Goal: Task Accomplishment & Management: Manage account settings

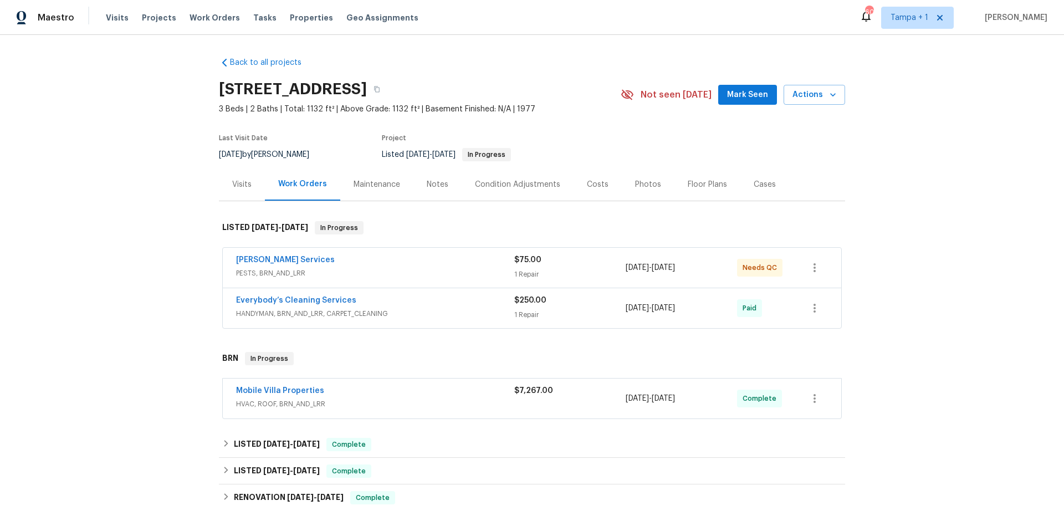
click at [434, 258] on div "Massey Services" at bounding box center [375, 260] width 278 height 13
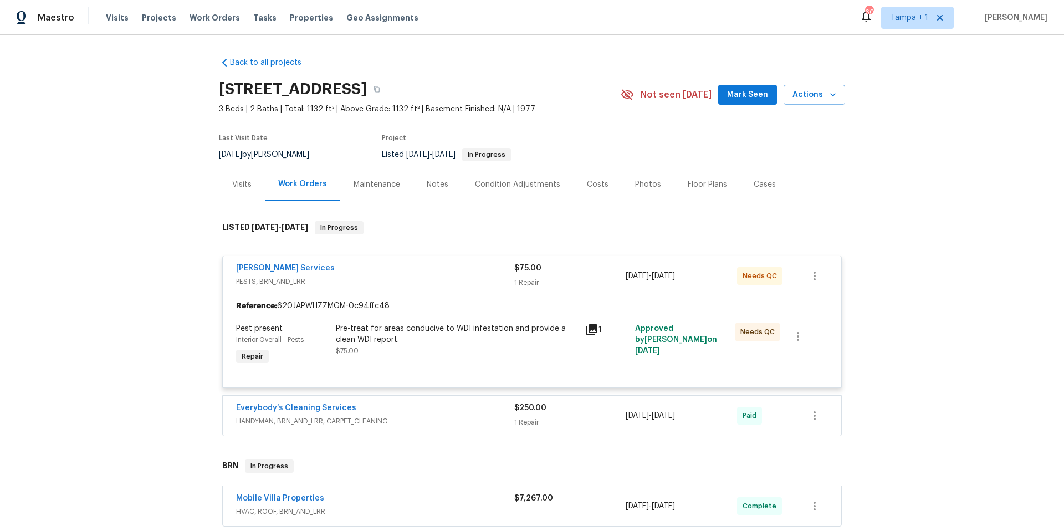
click at [432, 340] on div "Pre-treat for areas conducive to WDI infestation and provide a clean WDI report." at bounding box center [457, 334] width 243 height 22
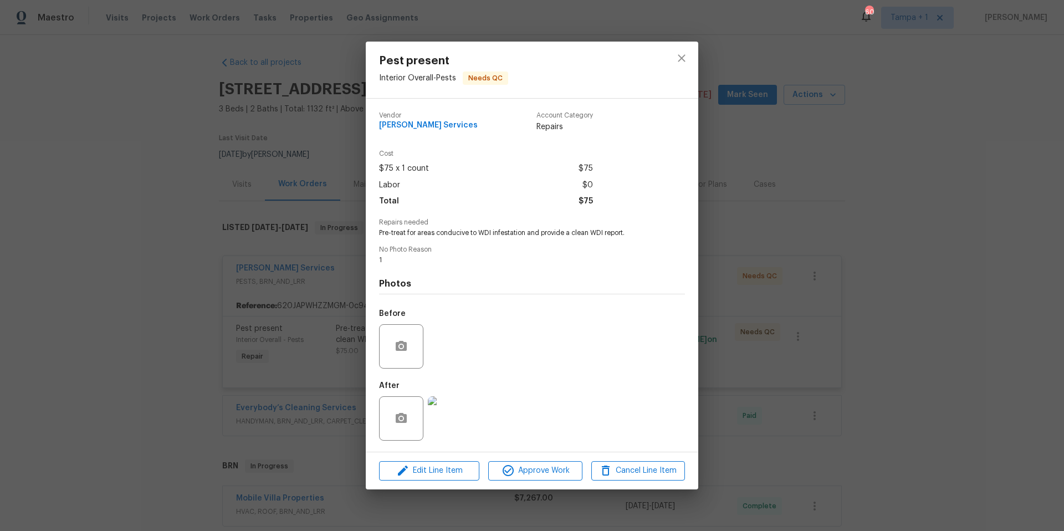
click at [455, 405] on img at bounding box center [450, 418] width 44 height 44
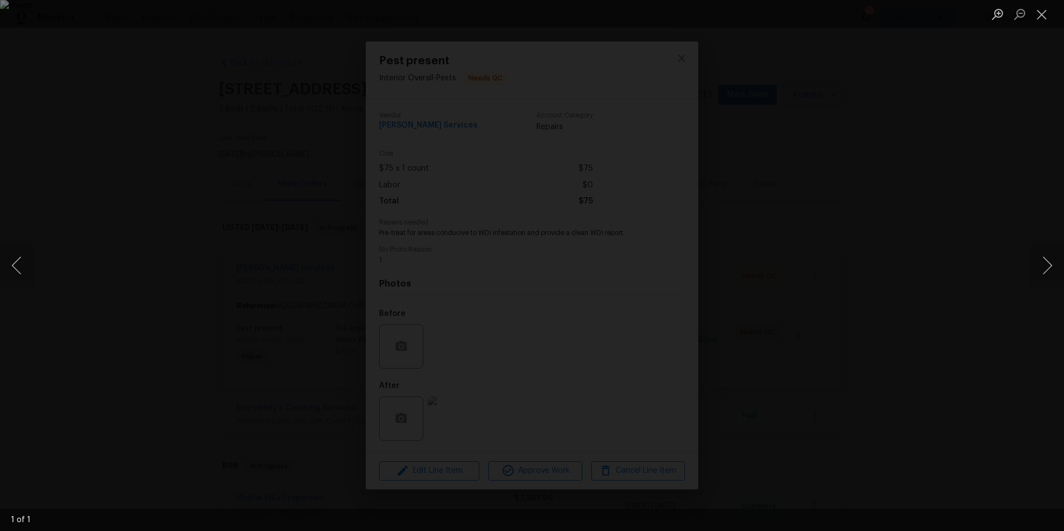
click at [789, 283] on div "Lightbox" at bounding box center [532, 265] width 1064 height 531
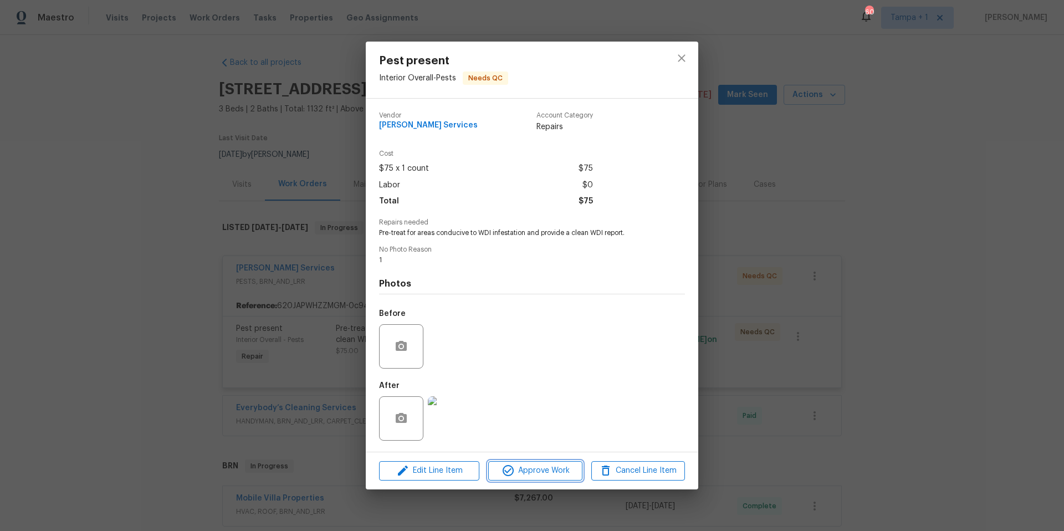
click at [526, 409] on span "Approve Work" at bounding box center [535, 471] width 87 height 14
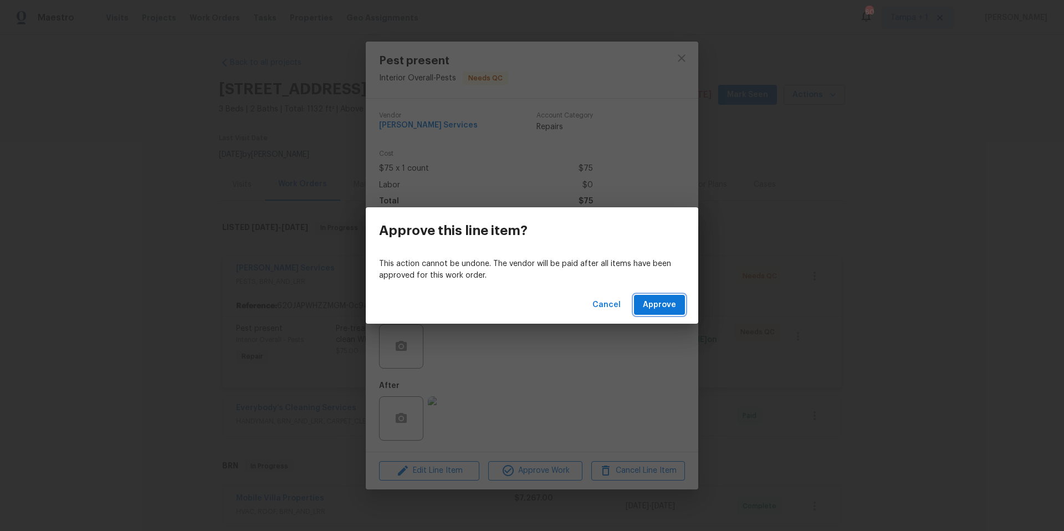
click at [658, 305] on span "Approve" at bounding box center [659, 305] width 33 height 14
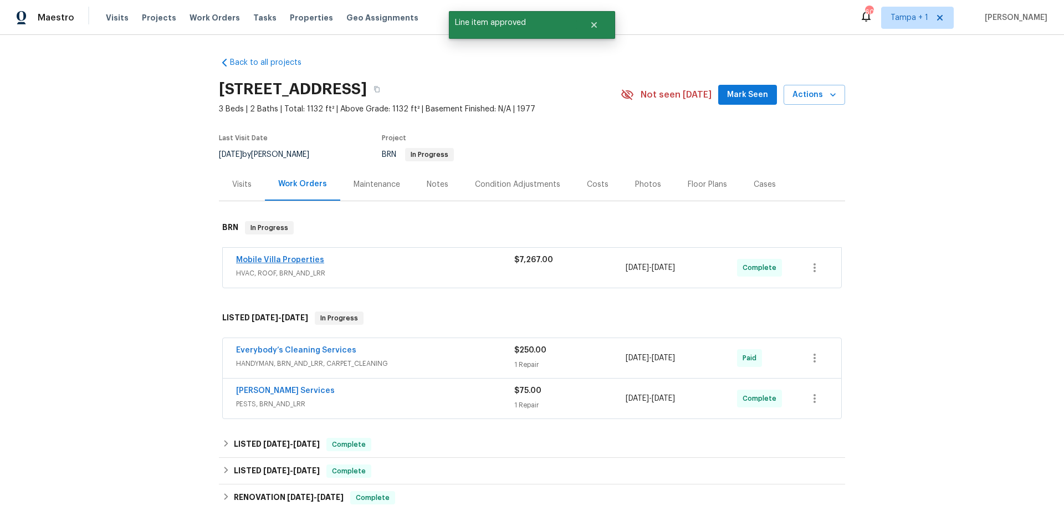
scroll to position [18, 0]
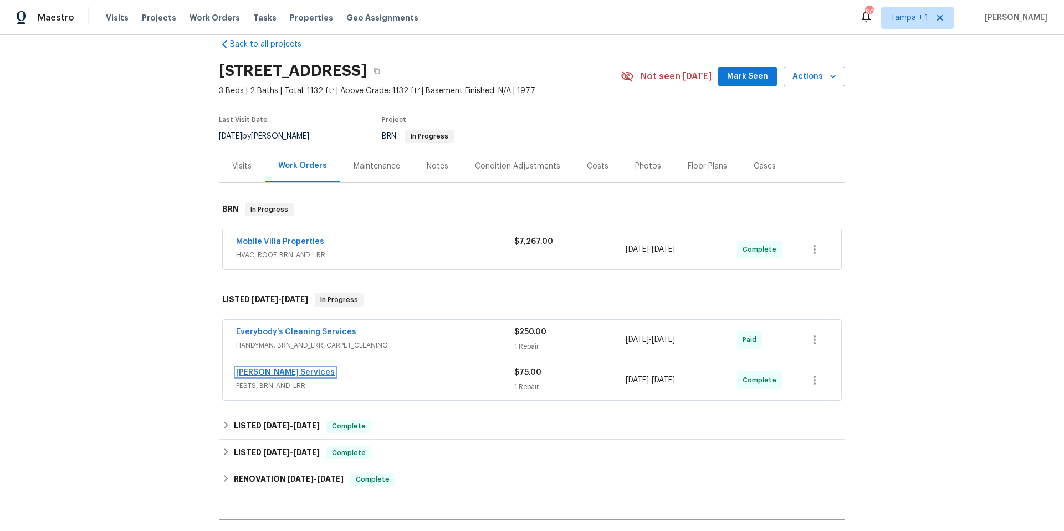
click at [262, 373] on link "Massey Services" at bounding box center [285, 372] width 99 height 8
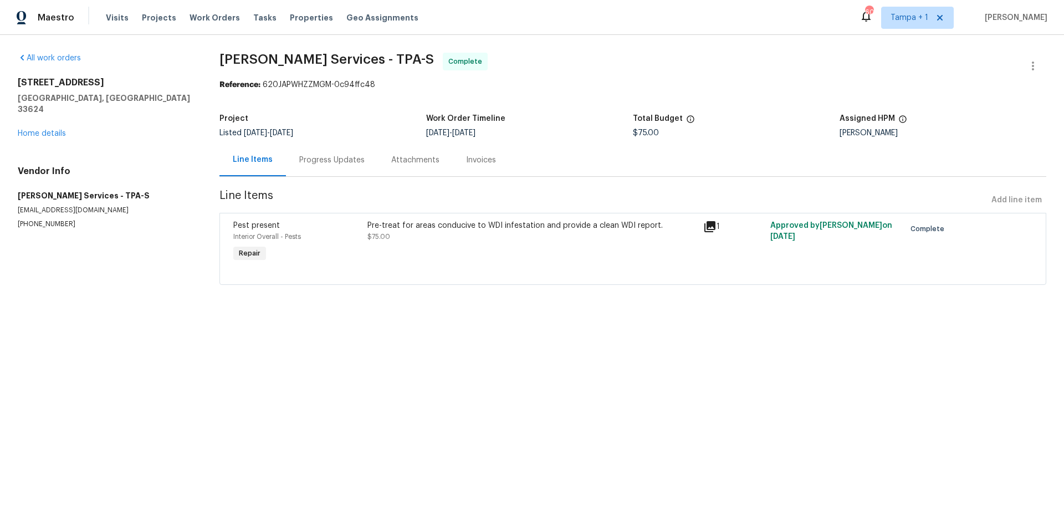
click at [353, 157] on div "Progress Updates" at bounding box center [331, 160] width 65 height 11
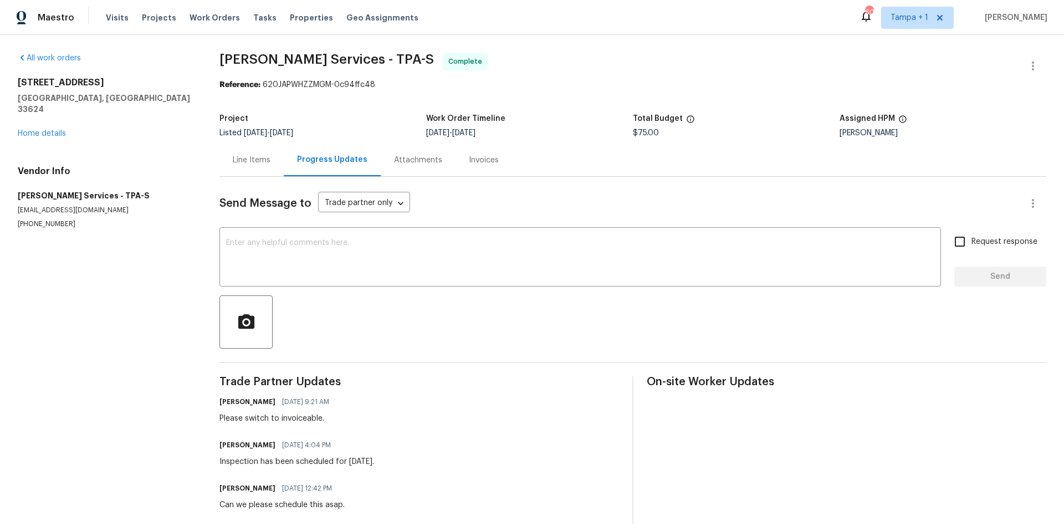
click at [251, 172] on div "Line Items" at bounding box center [251, 160] width 64 height 33
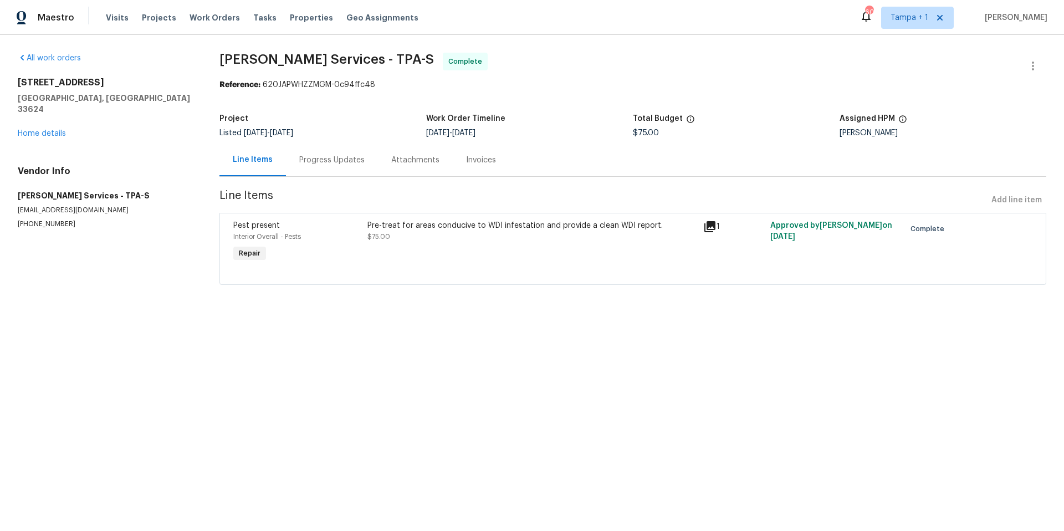
click at [489, 233] on div "Pre-treat for areas conducive to WDI infestation and provide a clean WDI report…" at bounding box center [531, 231] width 329 height 22
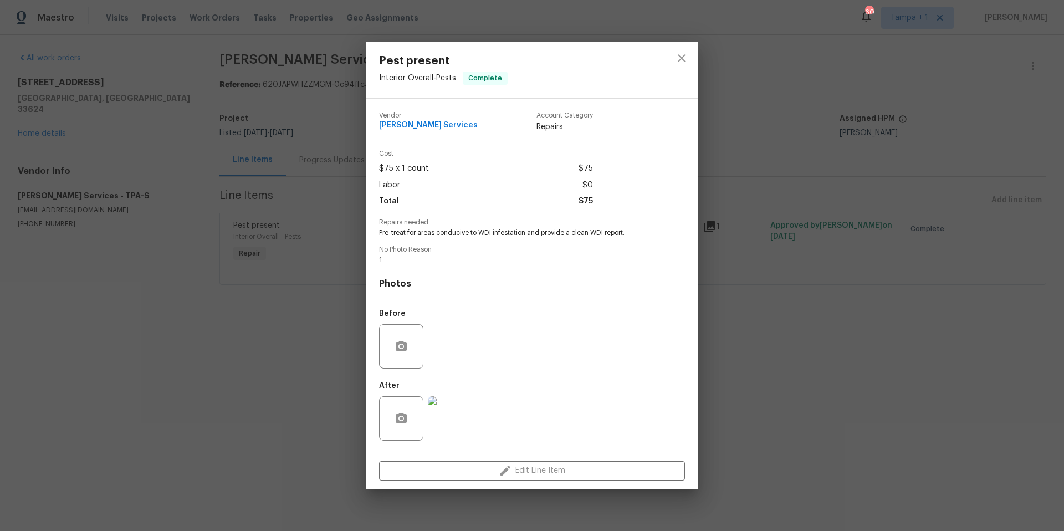
click at [463, 409] on img at bounding box center [450, 418] width 44 height 44
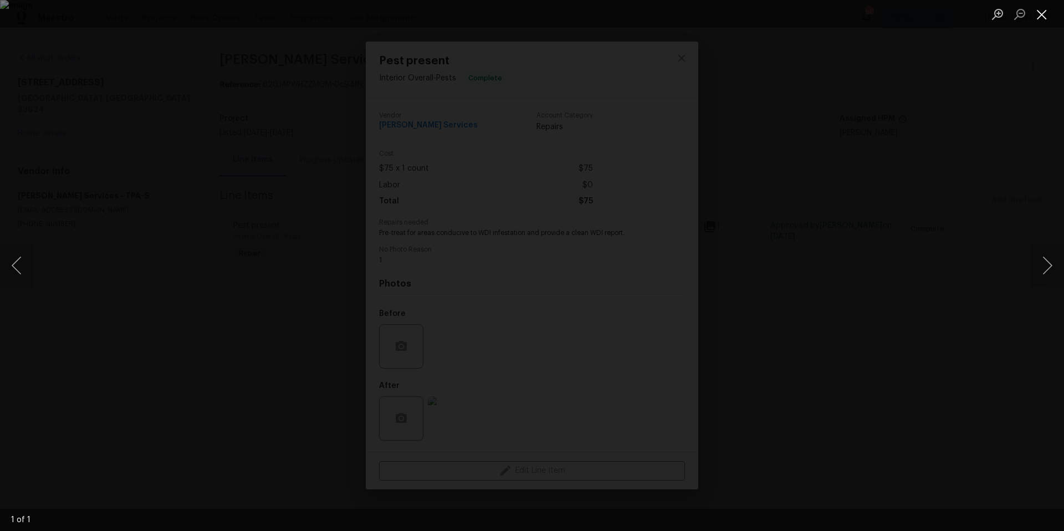
click at [789, 19] on button "Close lightbox" at bounding box center [1042, 13] width 22 height 19
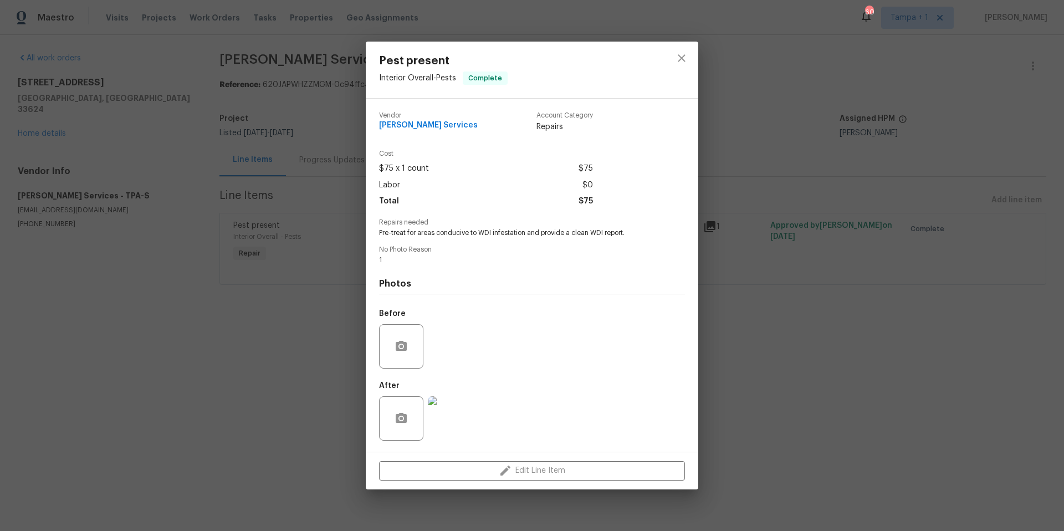
click at [249, 313] on div "Pest present Interior Overall - Pests Complete Vendor Massey Services Account C…" at bounding box center [532, 265] width 1064 height 531
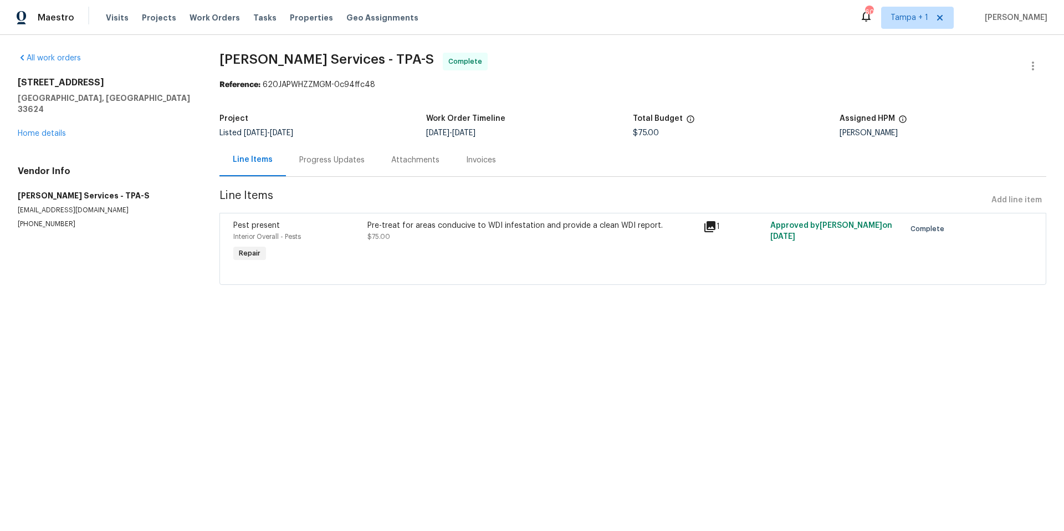
click at [291, 163] on div "Progress Updates" at bounding box center [332, 160] width 92 height 33
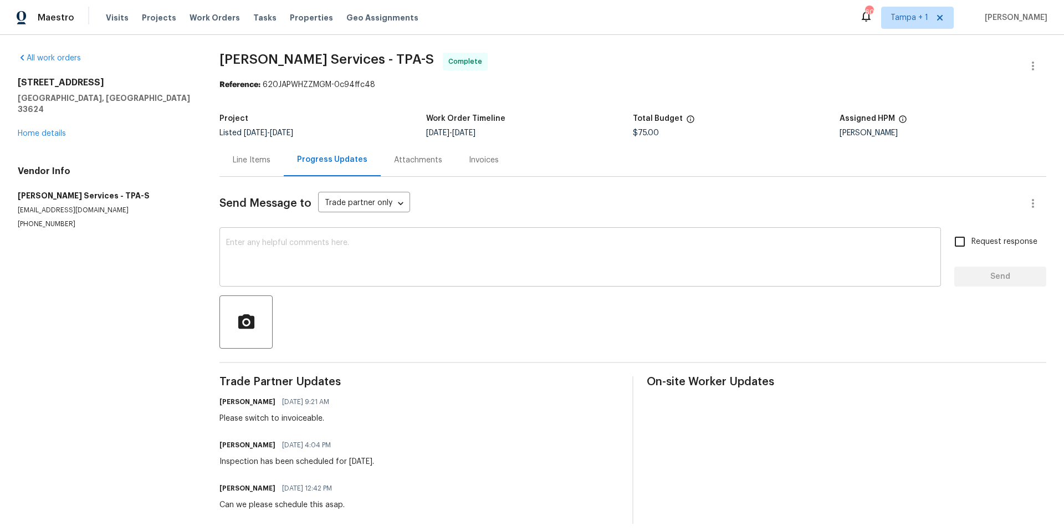
click at [320, 264] on textarea at bounding box center [580, 258] width 708 height 39
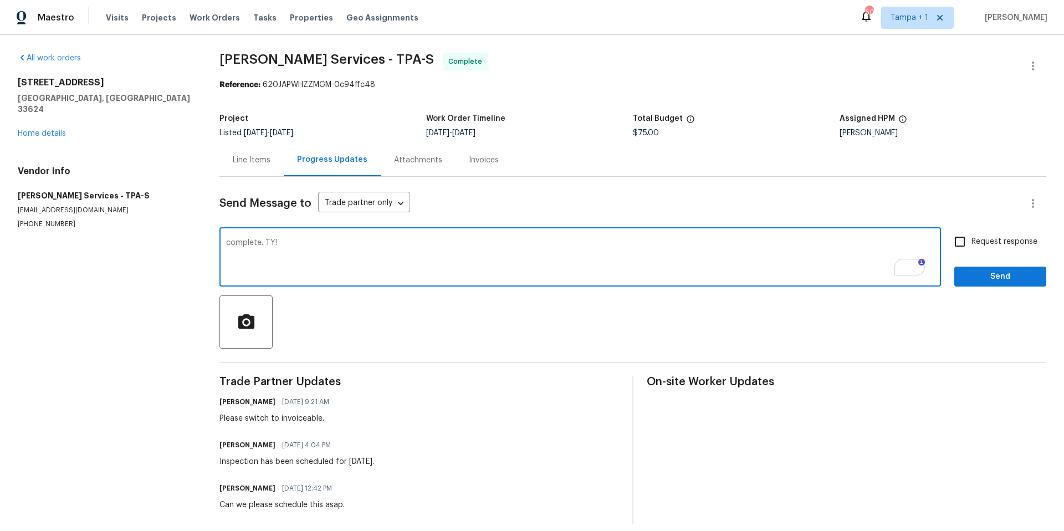
type textarea "complete. TY!"
click at [789, 231] on label "Request response" at bounding box center [992, 241] width 89 height 23
click at [789, 231] on input "Request response" at bounding box center [959, 241] width 23 height 23
checkbox input "true"
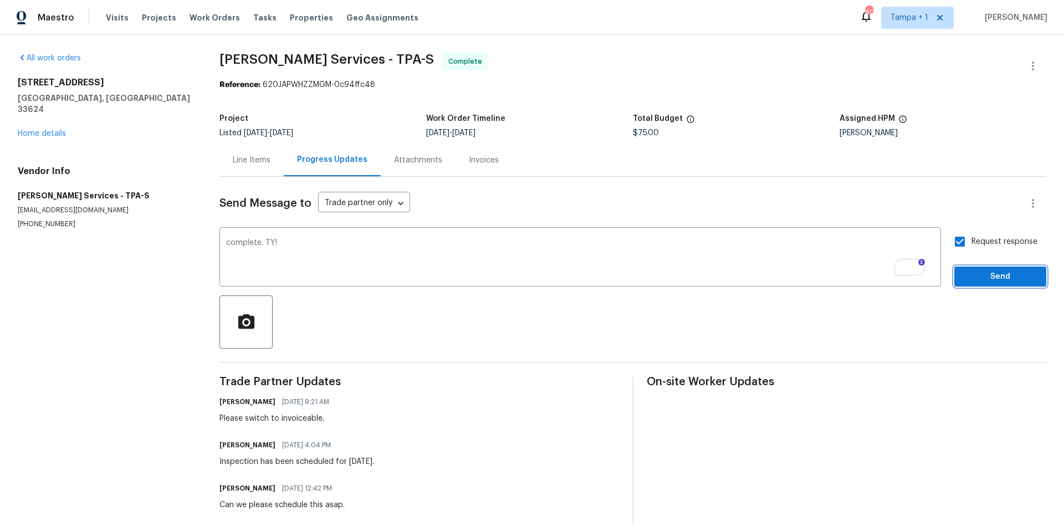
click at [789, 277] on span "Send" at bounding box center [1000, 277] width 74 height 14
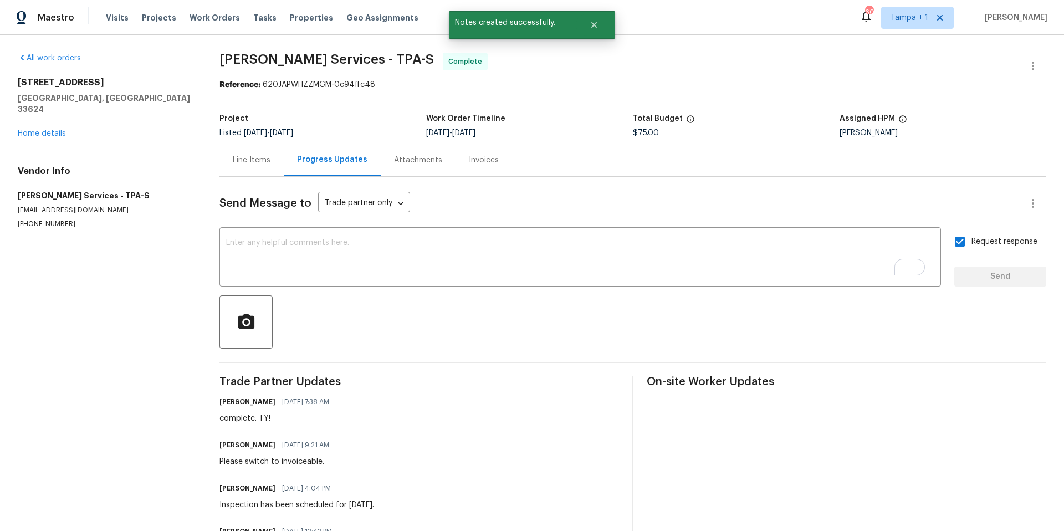
click at [254, 153] on div "Line Items" at bounding box center [251, 160] width 64 height 33
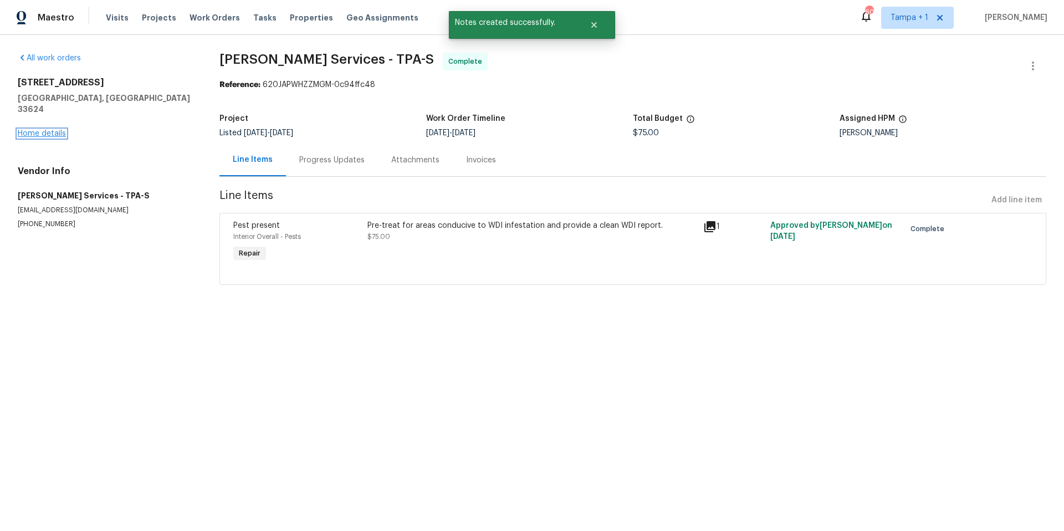
click at [47, 130] on link "Home details" at bounding box center [42, 134] width 48 height 8
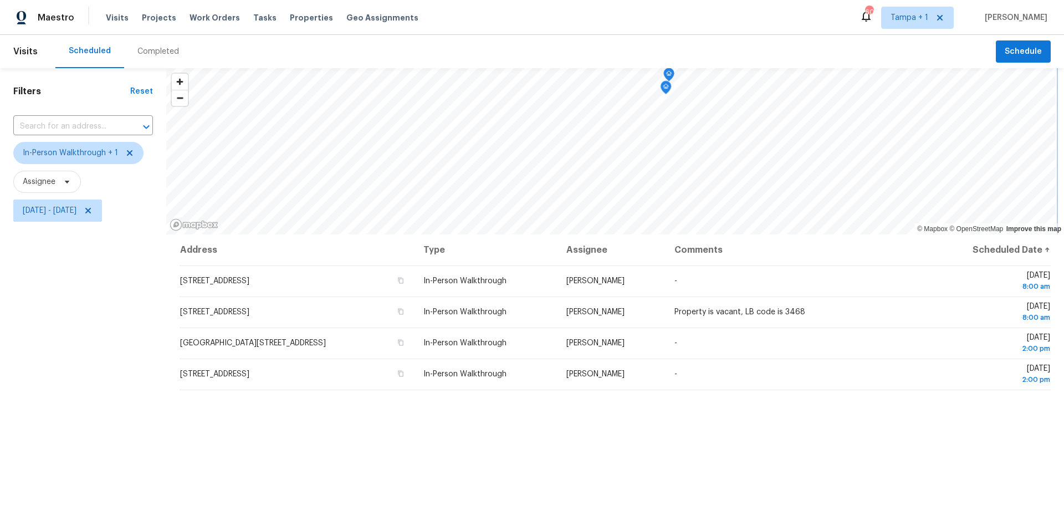
click at [663, 60] on div "Visits Scheduled Completed Schedule Filters Reset ​ In-Person Walkthrough + 1 A…" at bounding box center [532, 283] width 1064 height 496
click at [76, 211] on span "[DATE] - [DATE]" at bounding box center [50, 210] width 54 height 11
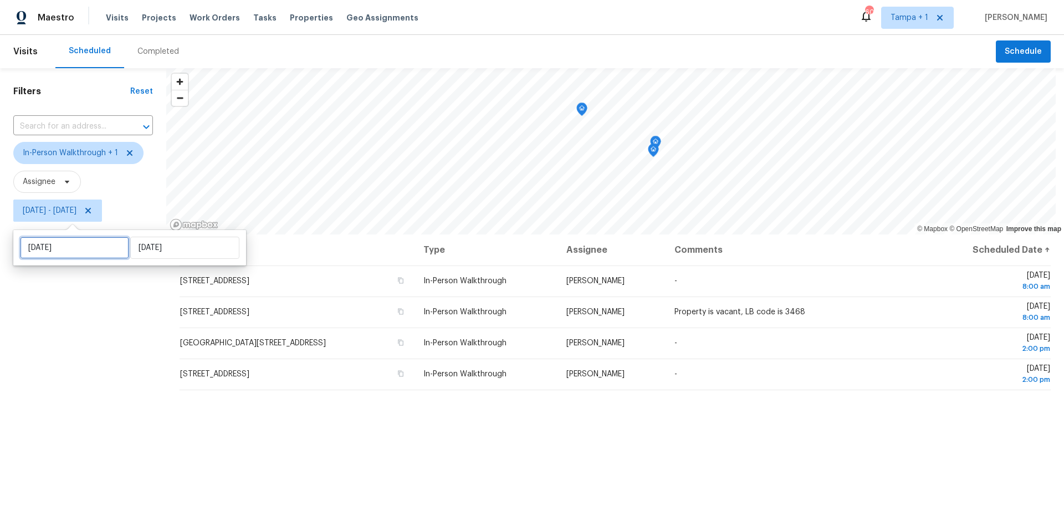
select select "7"
select select "2025"
select select "8"
select select "2025"
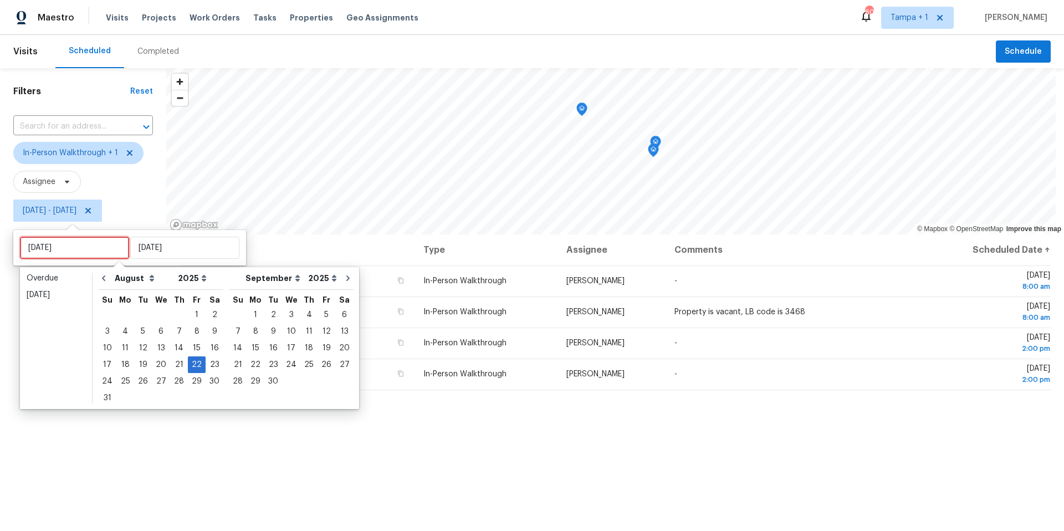
click at [88, 252] on input "[DATE]" at bounding box center [74, 248] width 109 height 22
type input "[DATE]"
click at [126, 377] on div "25" at bounding box center [125, 381] width 18 height 16
type input "[DATE]"
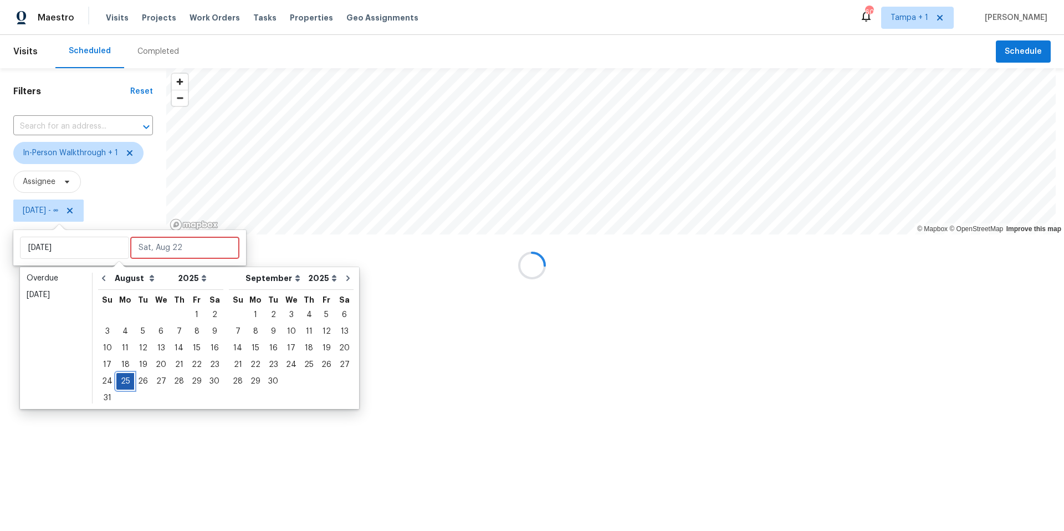
click at [126, 377] on div "25" at bounding box center [125, 381] width 18 height 16
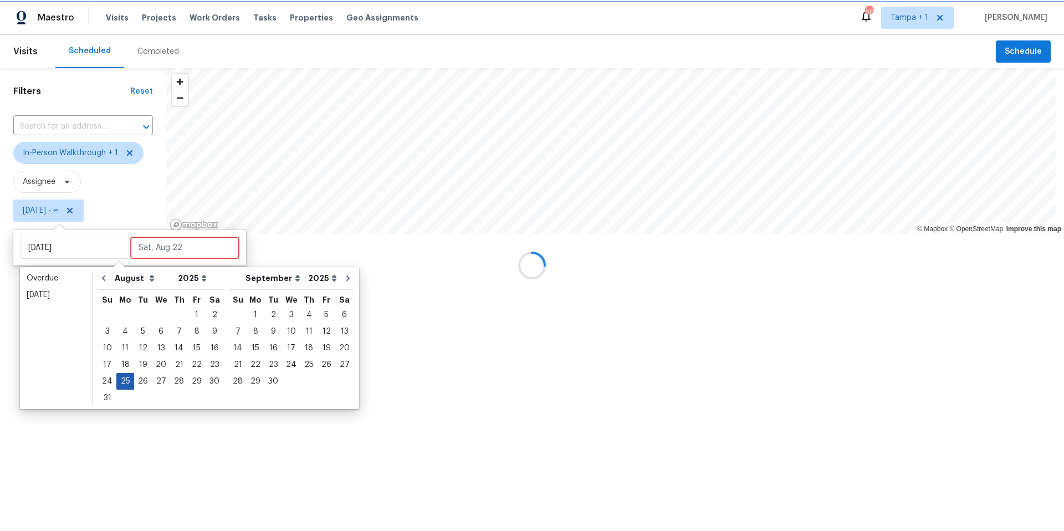
type input "[DATE]"
